Goal: Transaction & Acquisition: Purchase product/service

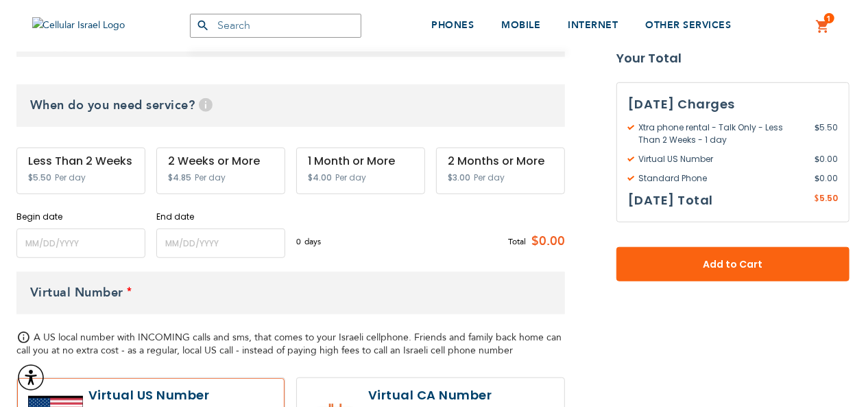
scroll to position [480, 0]
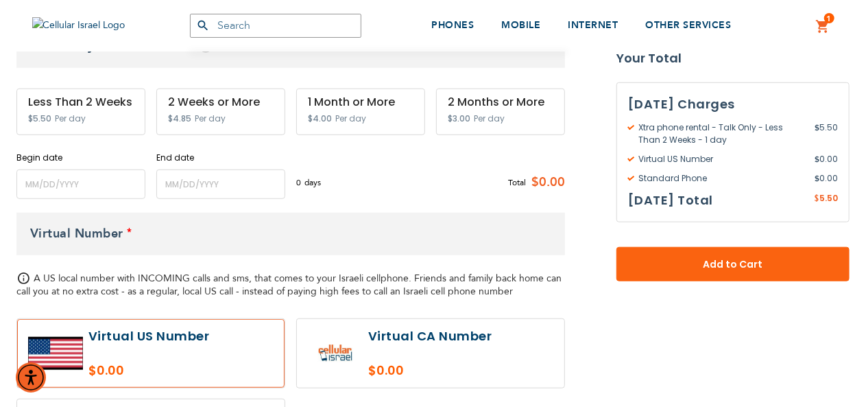
type input "[EMAIL_ADDRESS][DOMAIN_NAME]"
click at [75, 170] on input "name" at bounding box center [80, 183] width 129 height 29
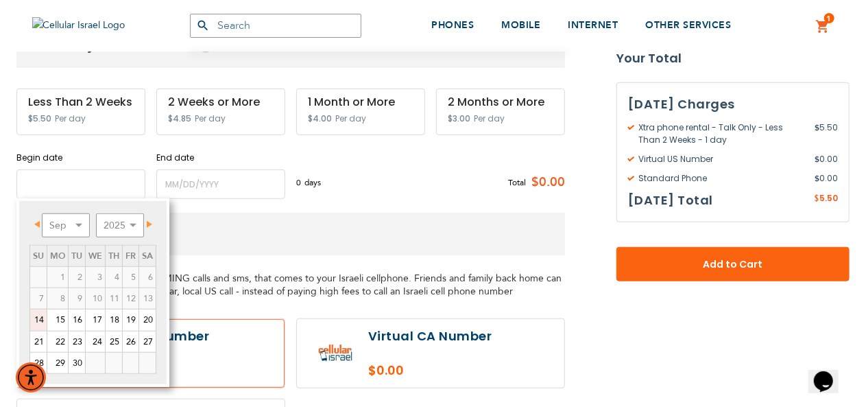
scroll to position [0, 0]
click at [98, 326] on link "17" at bounding box center [95, 319] width 19 height 21
type input "[DATE]"
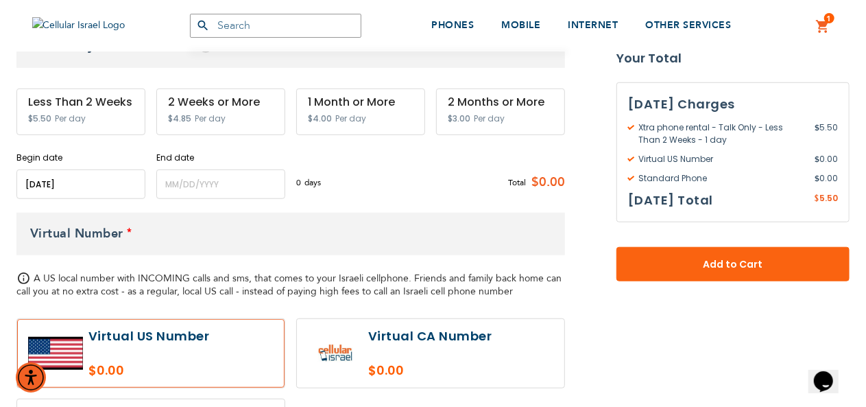
click at [159, 174] on div "End date Please enter End Date Long term plans must be at least 4 months long" at bounding box center [220, 175] width 129 height 47
click at [169, 176] on input "name" at bounding box center [220, 183] width 129 height 29
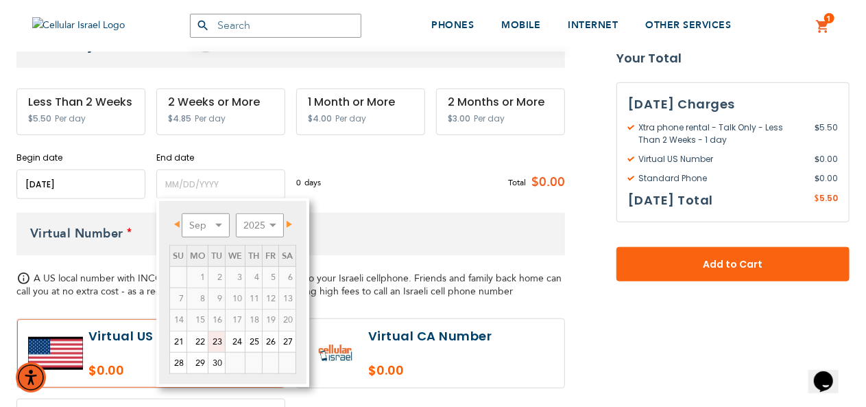
click at [211, 337] on link "23" at bounding box center [216, 341] width 16 height 21
type input "[DATE]"
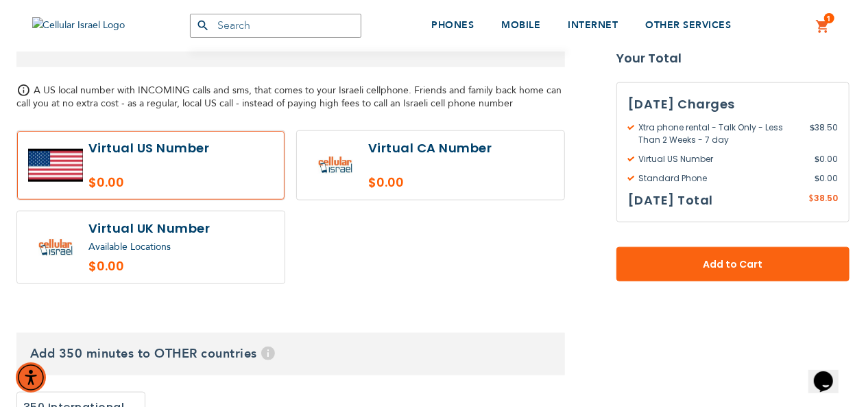
scroll to position [823, 0]
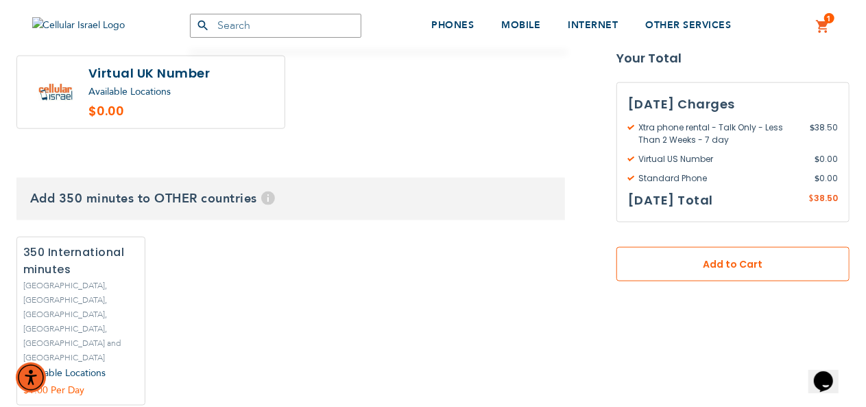
click at [680, 263] on span "Add to Cart" at bounding box center [733, 264] width 143 height 14
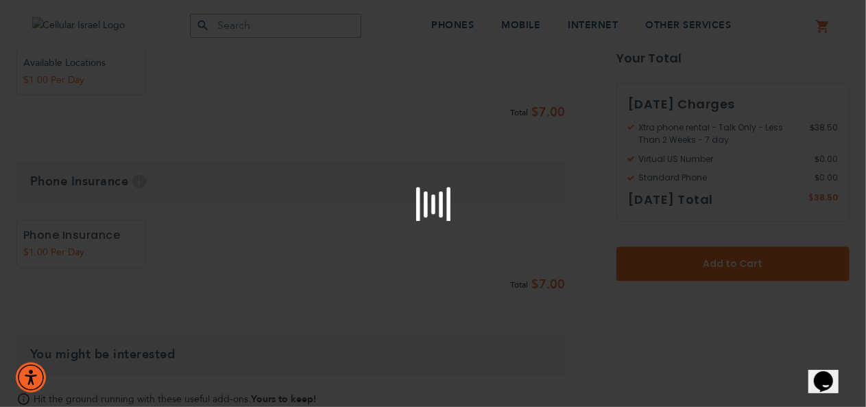
scroll to position [1303, 0]
